Goal: Transaction & Acquisition: Download file/media

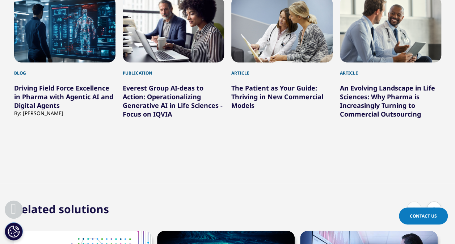
scroll to position [616, 0]
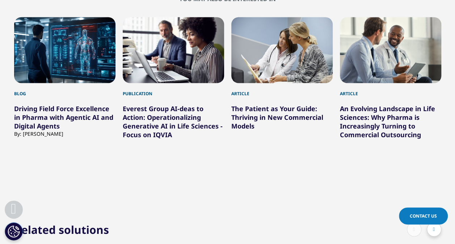
click at [402, 176] on div "Prev Next" at bounding box center [227, 175] width 427 height 22
click at [379, 122] on link "An Evolving Landscape in Life Sciences: Why Pharma is Increasingly Turning to C…" at bounding box center [387, 121] width 95 height 35
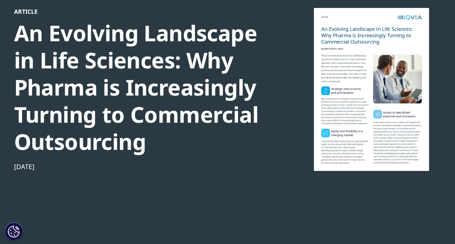
scroll to position [58, 0]
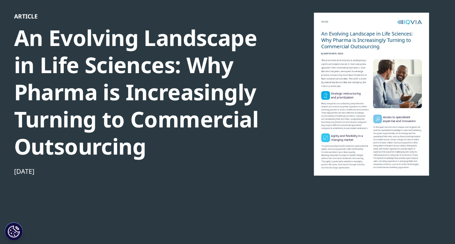
click at [404, 93] on div at bounding box center [372, 94] width 140 height 163
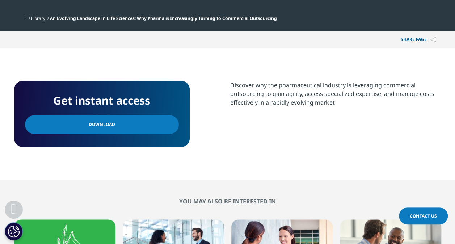
scroll to position [293, 0]
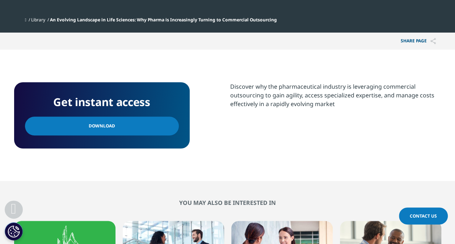
click at [89, 123] on span "Download" at bounding box center [102, 126] width 26 height 8
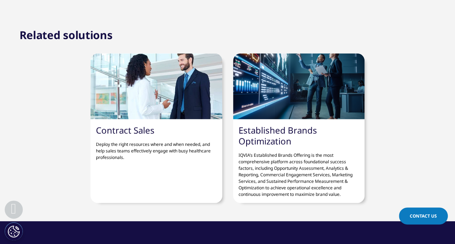
scroll to position [0, 0]
